Goal: Find specific page/section: Find specific page/section

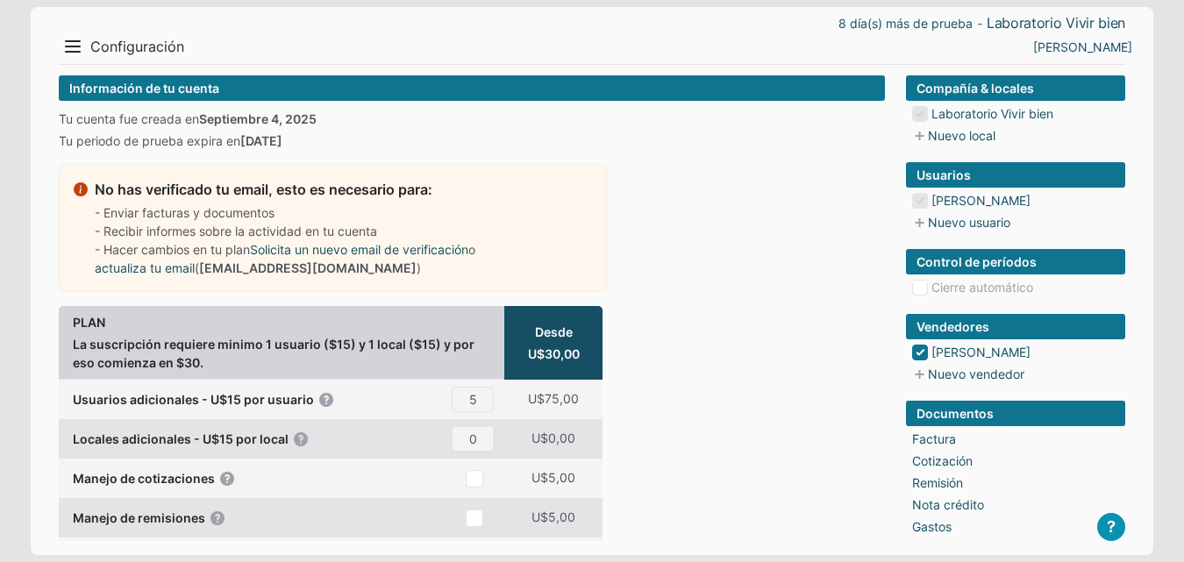
click at [76, 39] on button "Menu" at bounding box center [73, 46] width 28 height 28
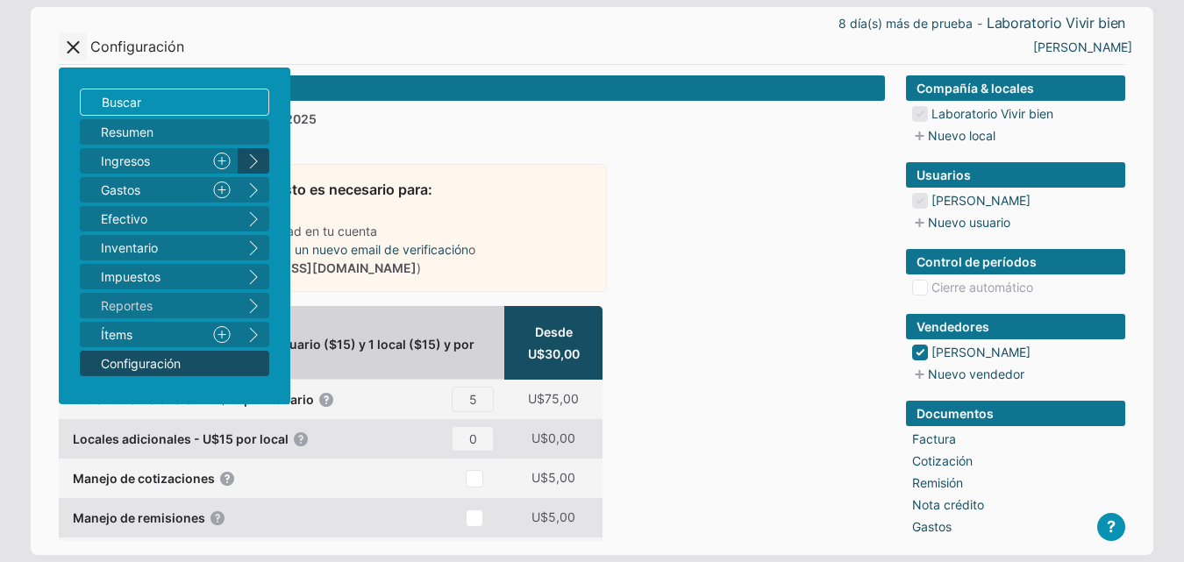
click at [253, 158] on button "right" at bounding box center [254, 160] width 32 height 25
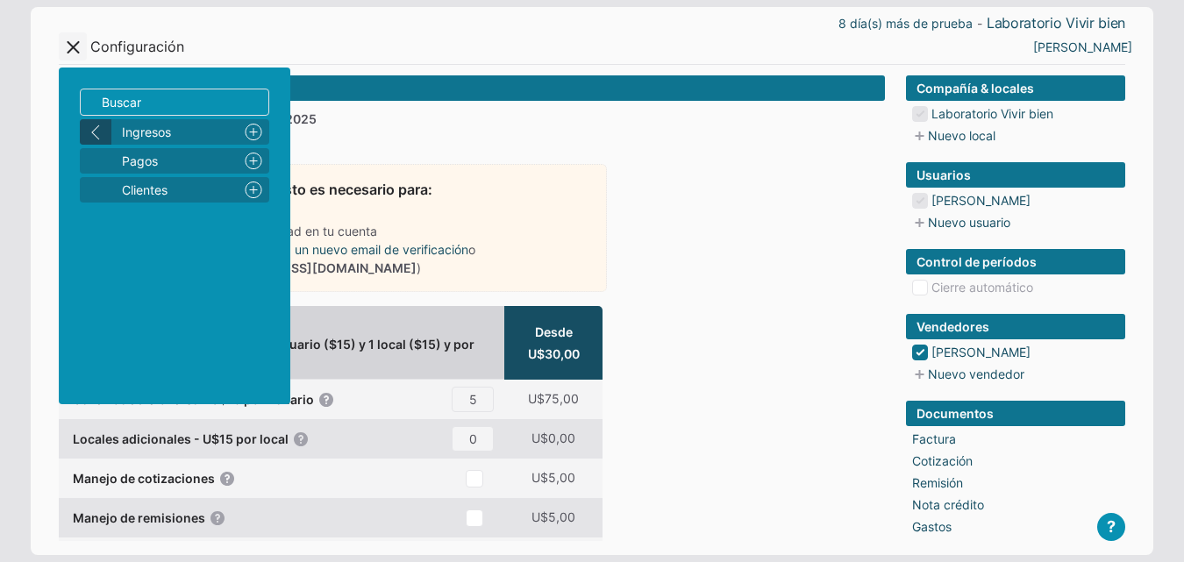
click at [99, 121] on button "left" at bounding box center [96, 131] width 32 height 25
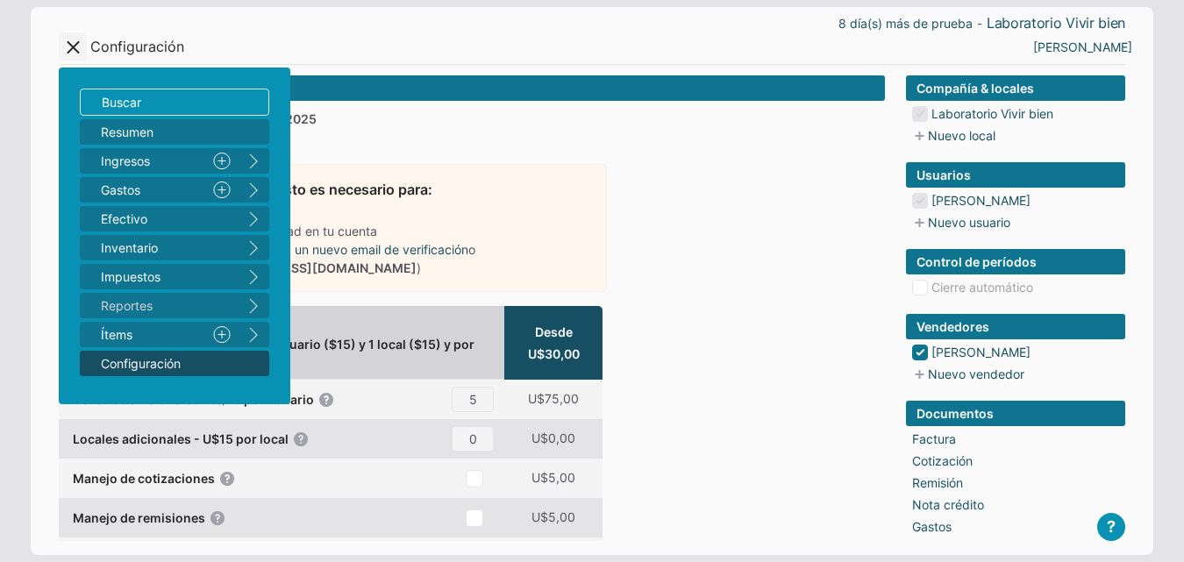
click at [246, 360] on link "Configuración" at bounding box center [174, 363] width 189 height 25
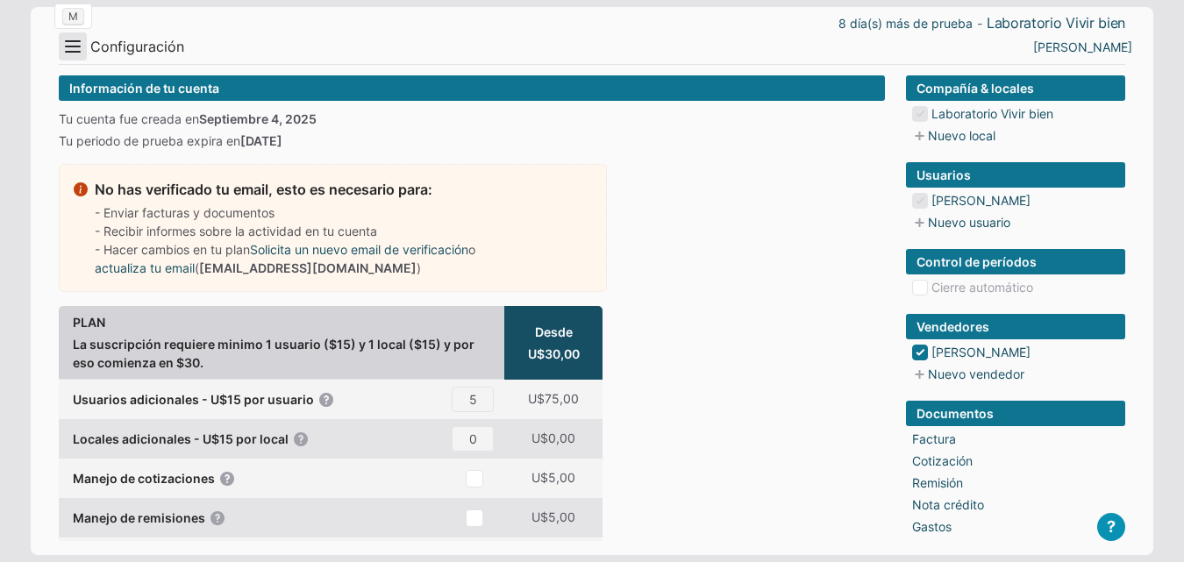
click at [70, 42] on button "Menu" at bounding box center [73, 46] width 28 height 28
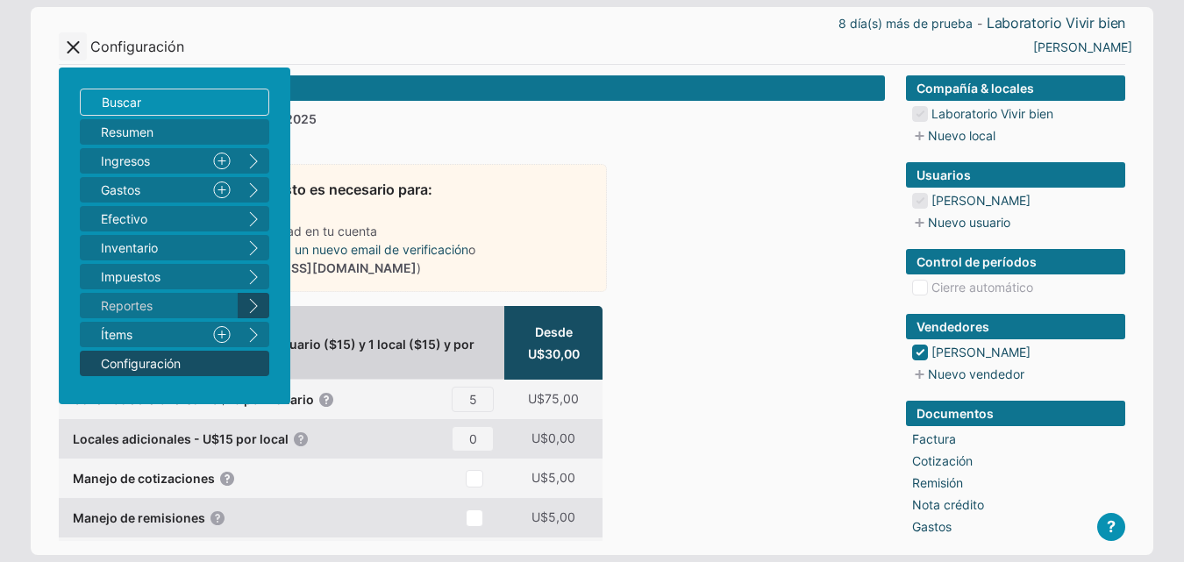
click at [258, 303] on button "right" at bounding box center [254, 305] width 32 height 25
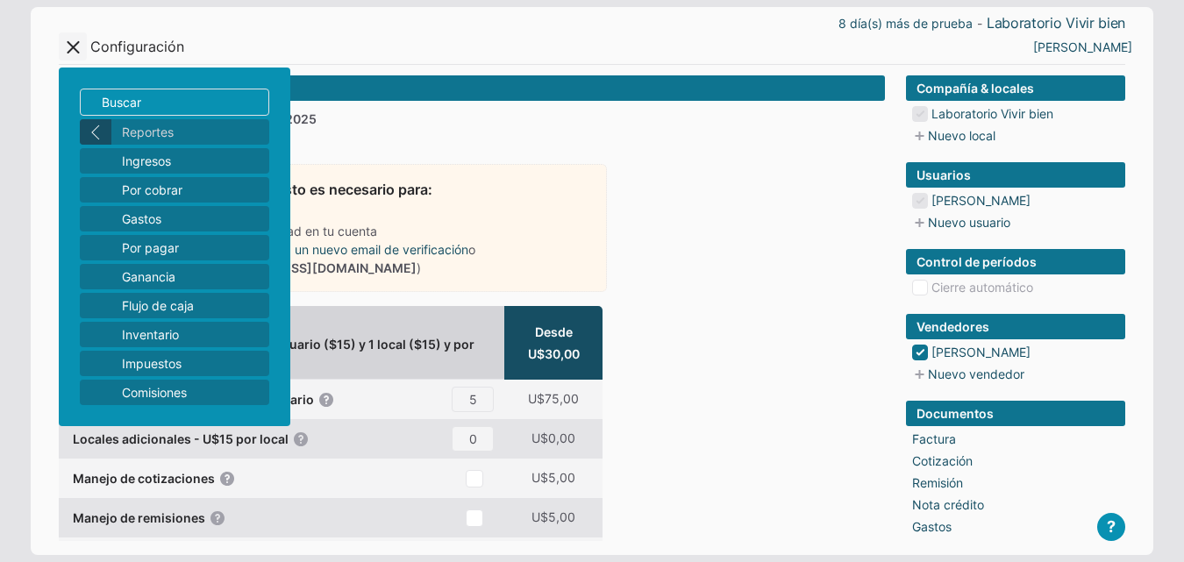
click at [86, 124] on button "left" at bounding box center [96, 131] width 32 height 25
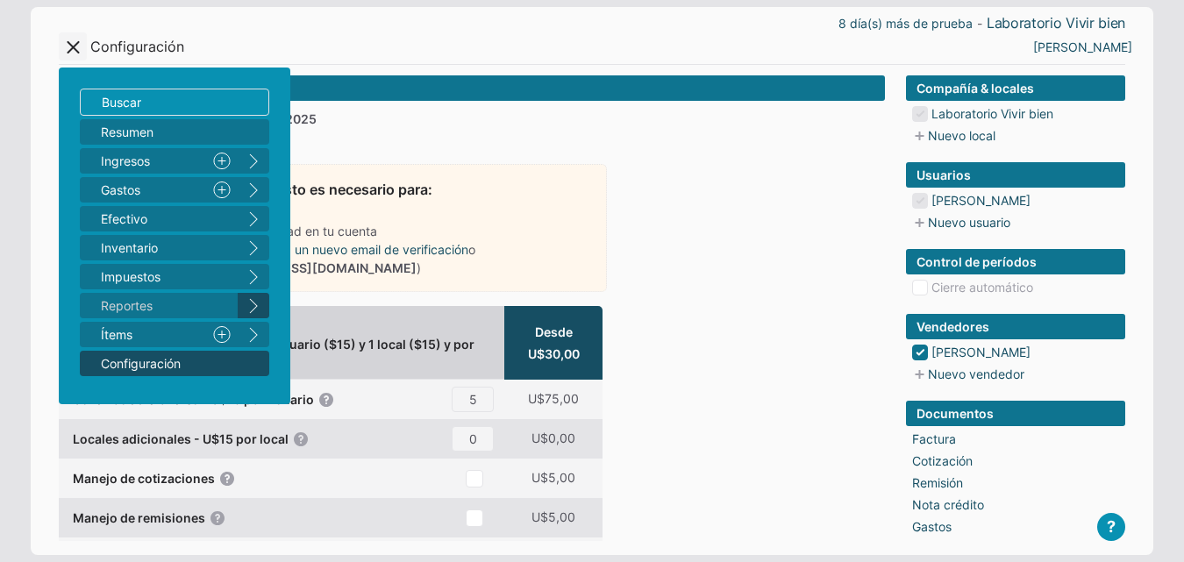
click at [253, 300] on button "right" at bounding box center [254, 305] width 32 height 25
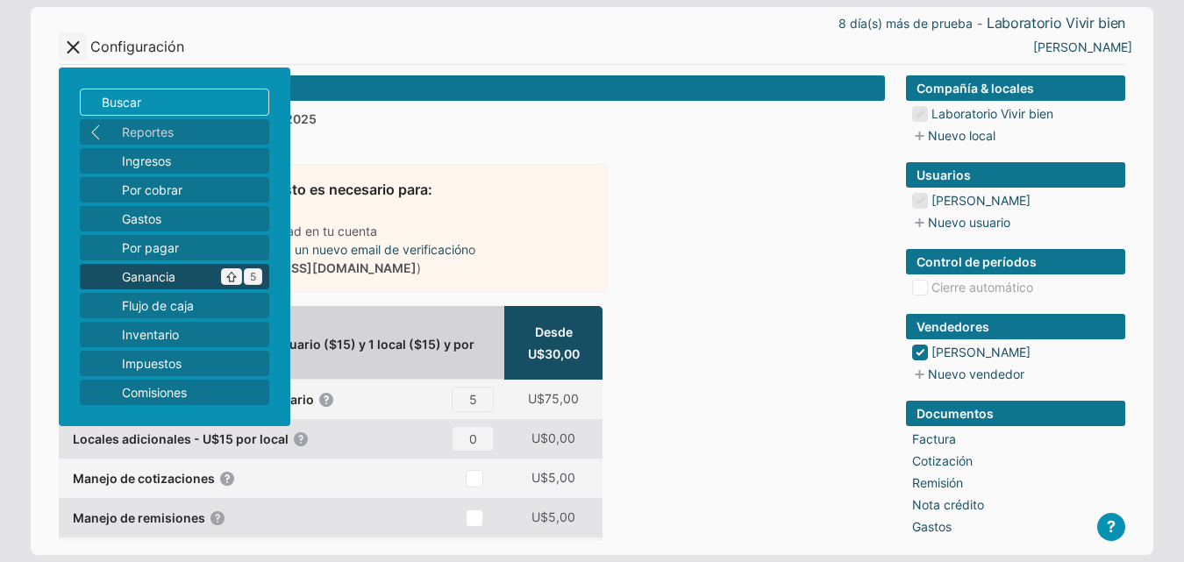
click at [183, 281] on span "Ganancia ^ 5" at bounding box center [192, 277] width 140 height 18
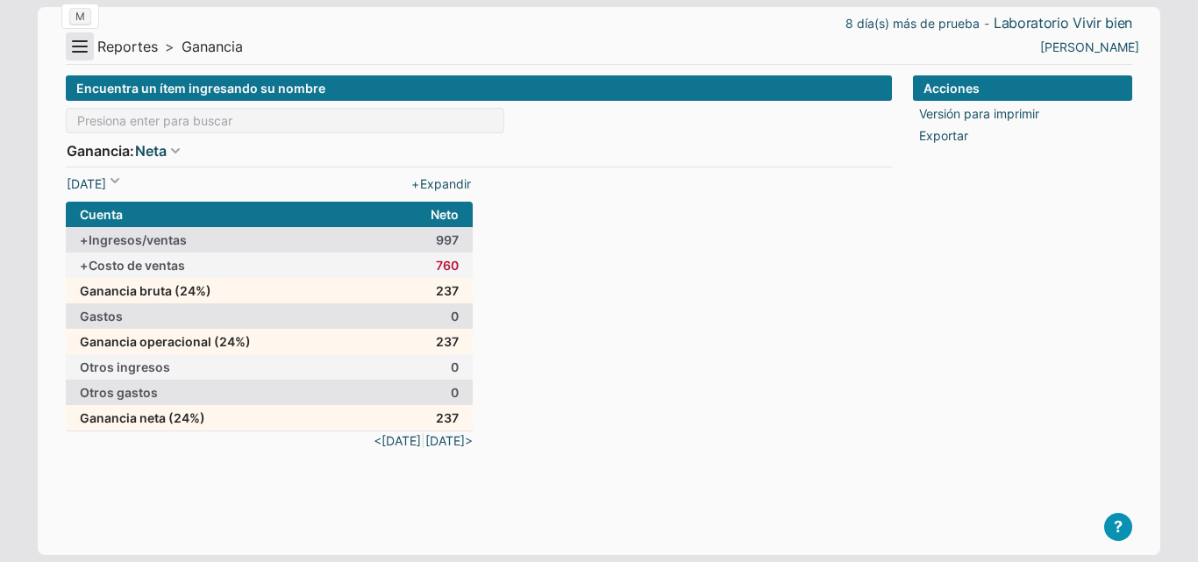
click at [85, 47] on button "Menu" at bounding box center [80, 46] width 28 height 28
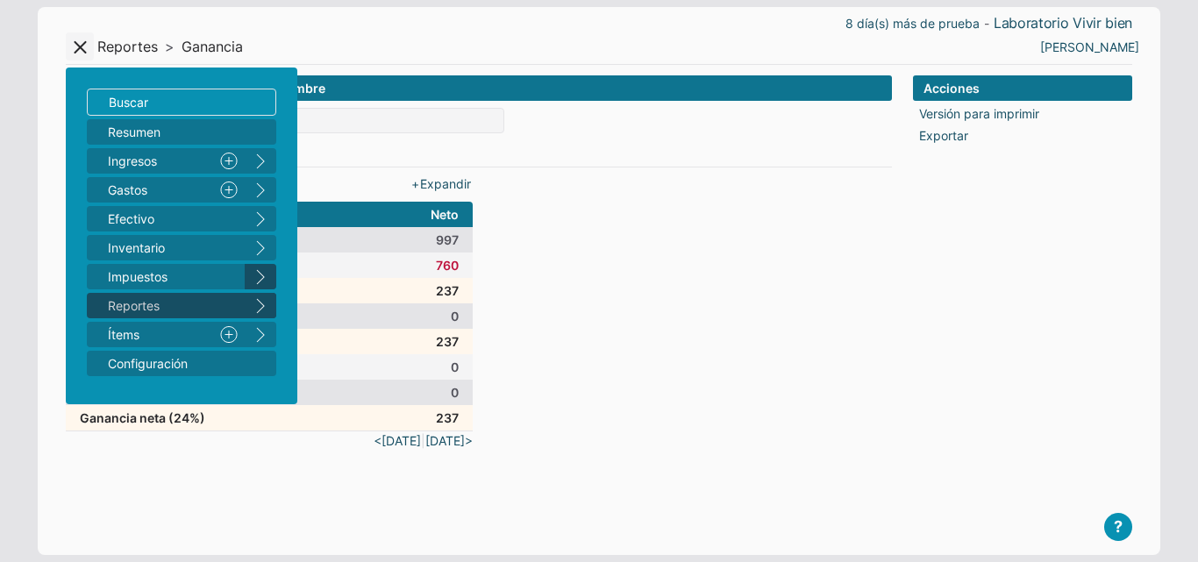
click at [255, 271] on button "right" at bounding box center [261, 276] width 32 height 25
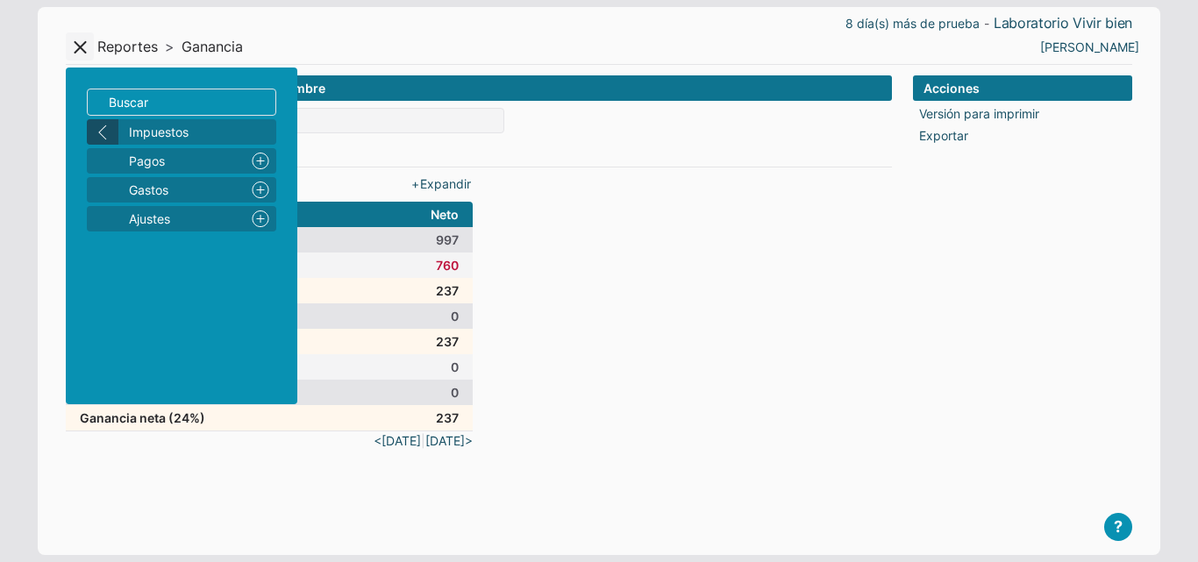
click at [103, 120] on button "left" at bounding box center [103, 131] width 32 height 25
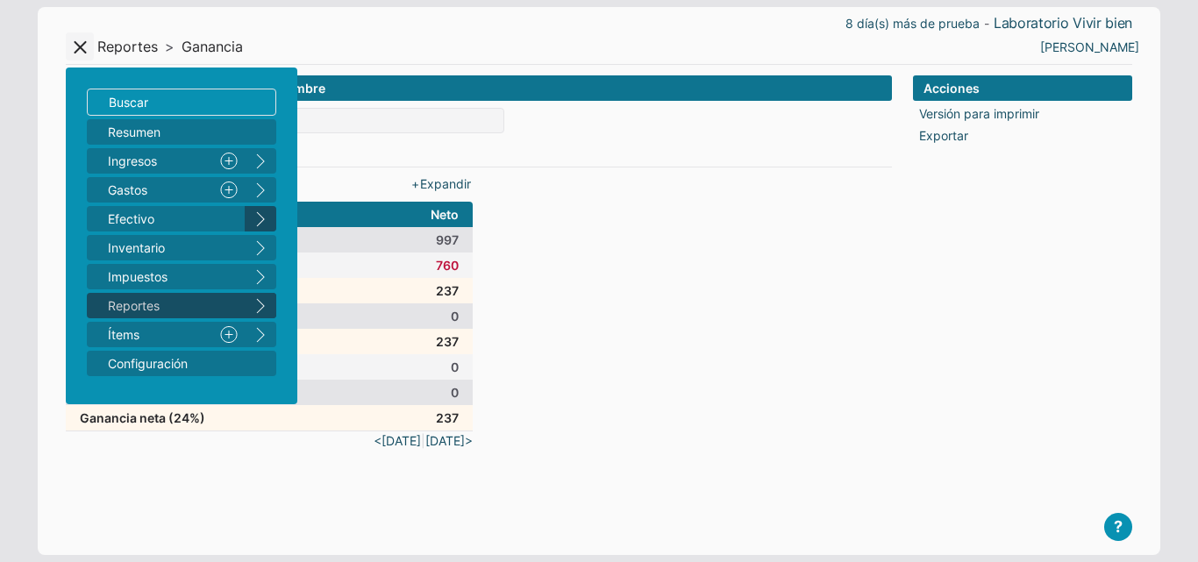
click at [253, 213] on button "right" at bounding box center [261, 218] width 32 height 25
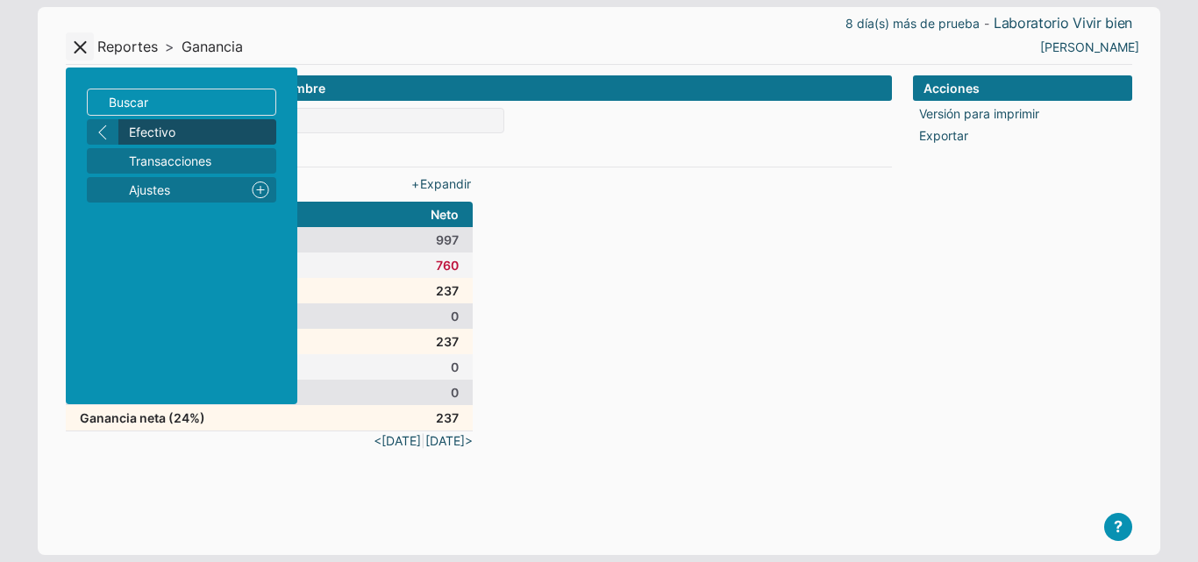
click at [153, 127] on span "Efectivo 3" at bounding box center [199, 132] width 140 height 18
click at [152, 135] on div "Encuentra un ítem ingresando su nombre Ganancia: Neta Neta Bruta por items Deta…" at bounding box center [479, 121] width 826 height 92
